Goal: Task Accomplishment & Management: Manage account settings

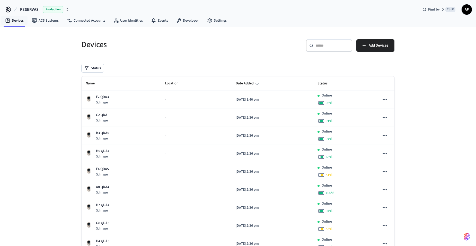
click at [471, 11] on span "AP" at bounding box center [466, 9] width 9 height 9
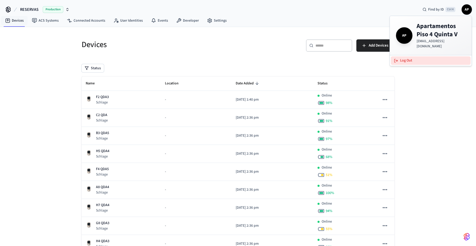
click at [424, 58] on button "Log Out" at bounding box center [431, 60] width 80 height 8
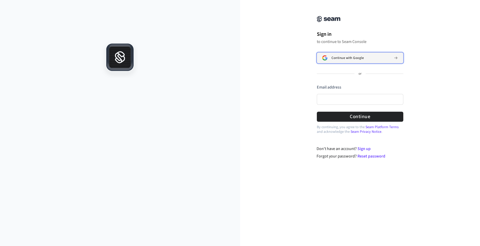
click at [353, 56] on span "Continue with Google" at bounding box center [347, 58] width 32 height 4
